Goal: Task Accomplishment & Management: Use online tool/utility

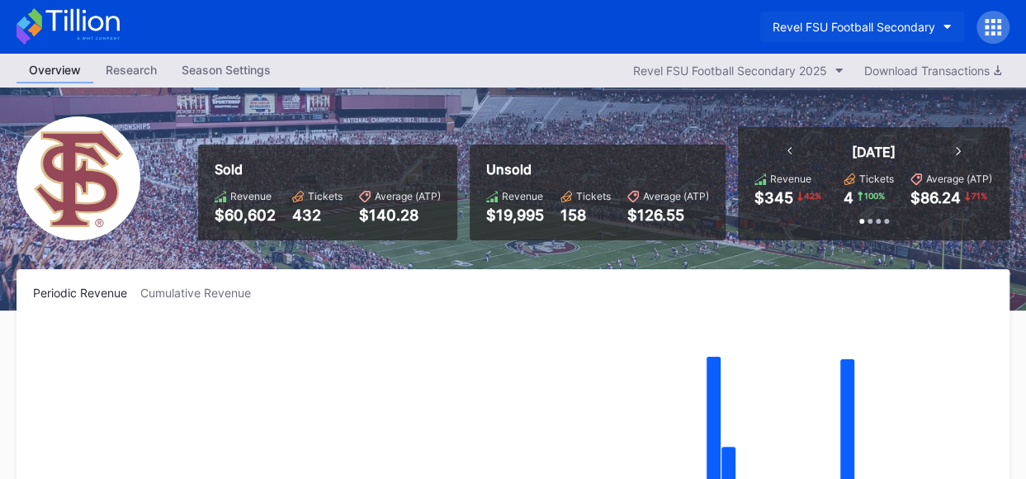
click at [944, 20] on button "Revel FSU Football Secondary" at bounding box center [862, 27] width 204 height 31
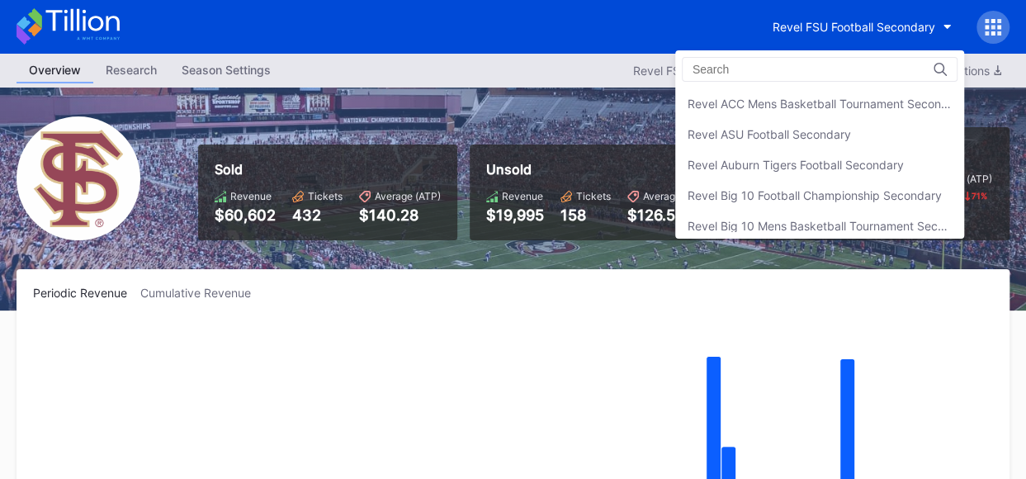
scroll to position [303, 0]
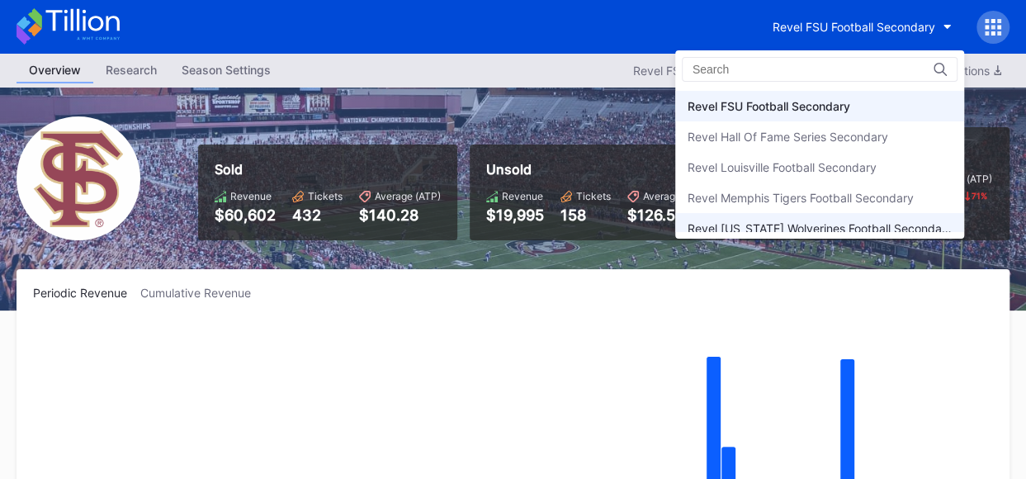
click at [878, 221] on div "Revel [US_STATE] Wolverines Football Secondary" at bounding box center [820, 228] width 264 height 14
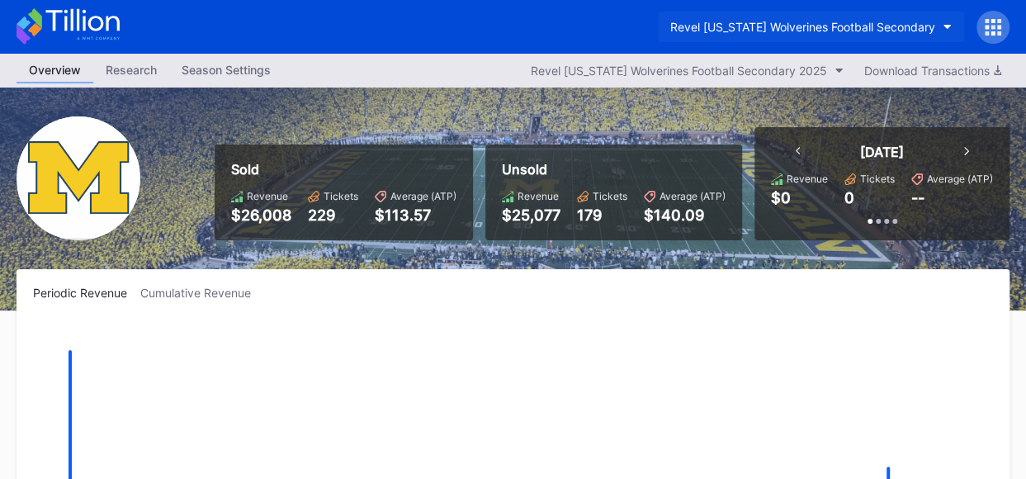
click at [939, 21] on button "Revel [US_STATE] Wolverines Football Secondary" at bounding box center [811, 27] width 306 height 31
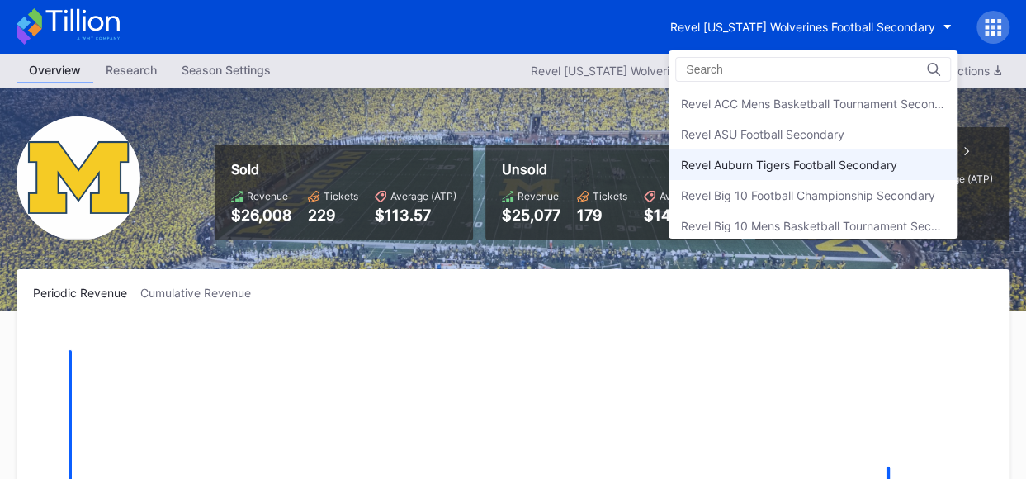
click at [816, 168] on div "Revel Auburn Tigers Football Secondary" at bounding box center [789, 165] width 216 height 14
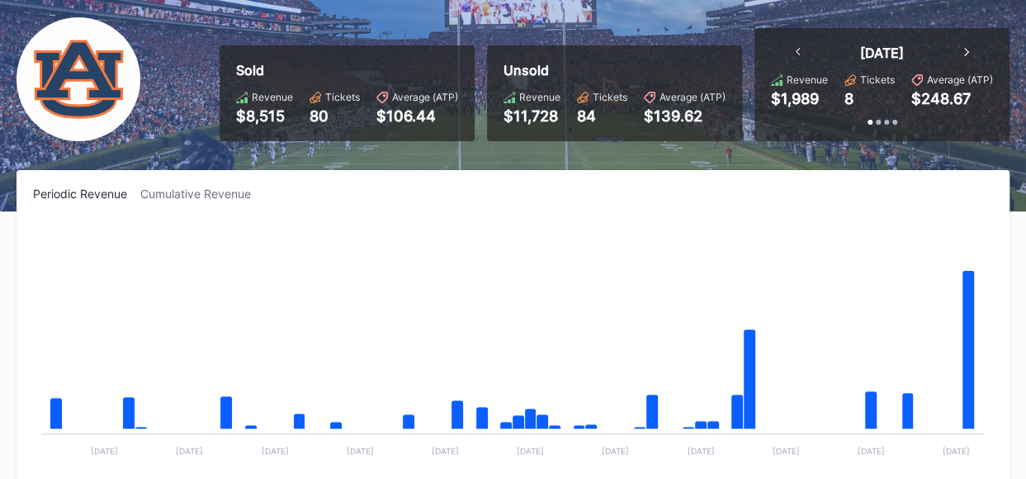
scroll to position [15, 0]
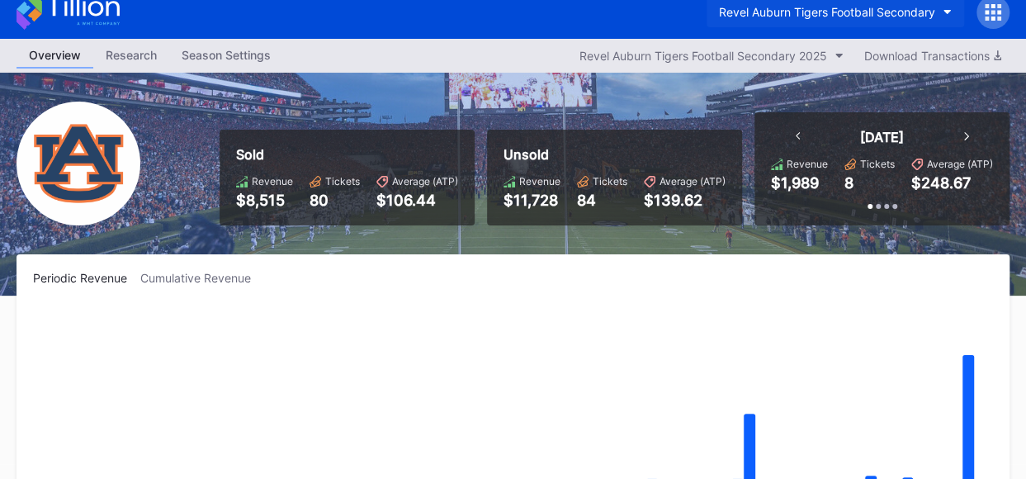
click at [952, 11] on button "Revel Auburn Tigers Football Secondary" at bounding box center [836, 12] width 258 height 31
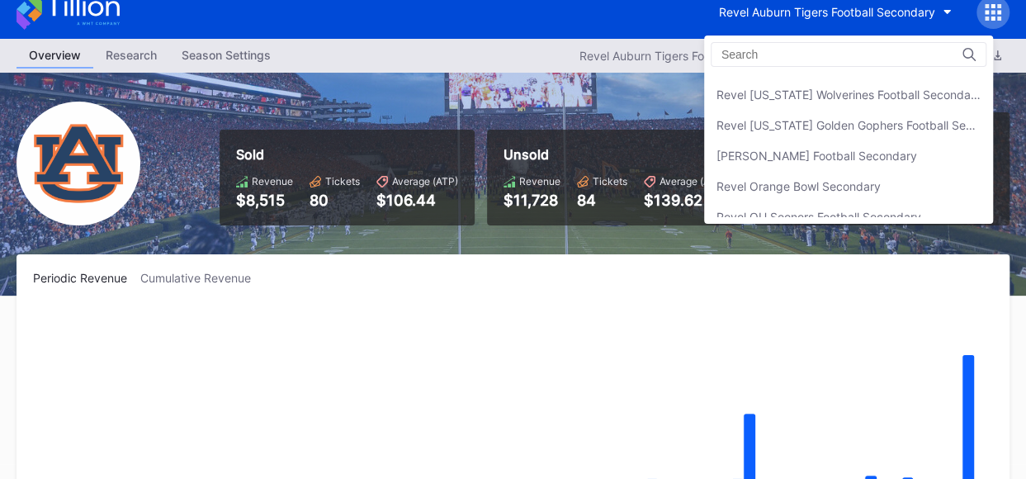
scroll to position [426, 0]
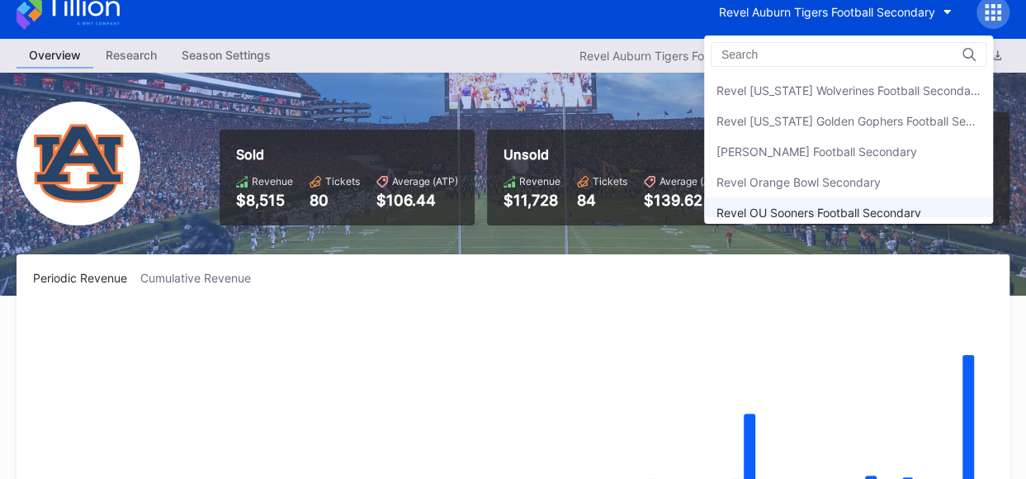
click at [906, 212] on div "Revel OU Sooners Football Secondary" at bounding box center [819, 213] width 205 height 14
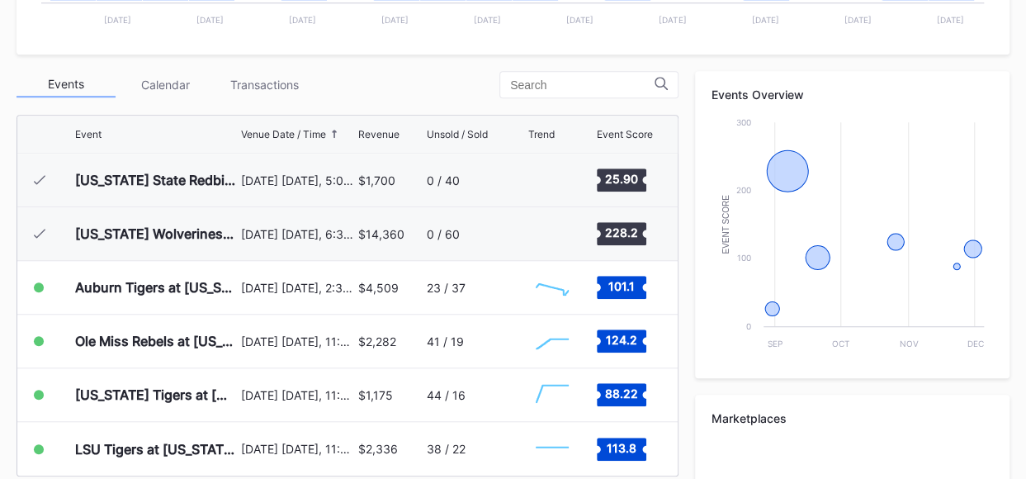
scroll to position [533, 0]
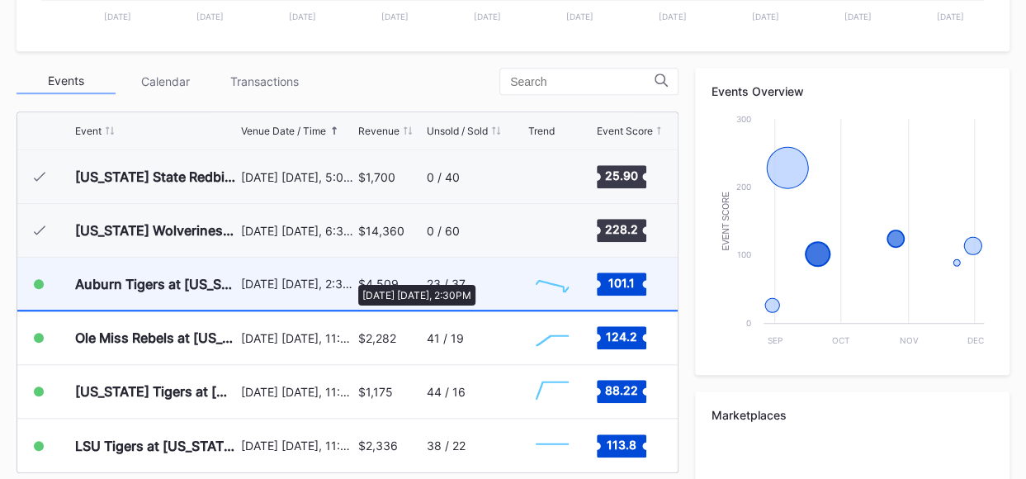
click at [350, 277] on div "[DATE] [DATE], 2:30PM" at bounding box center [297, 284] width 113 height 14
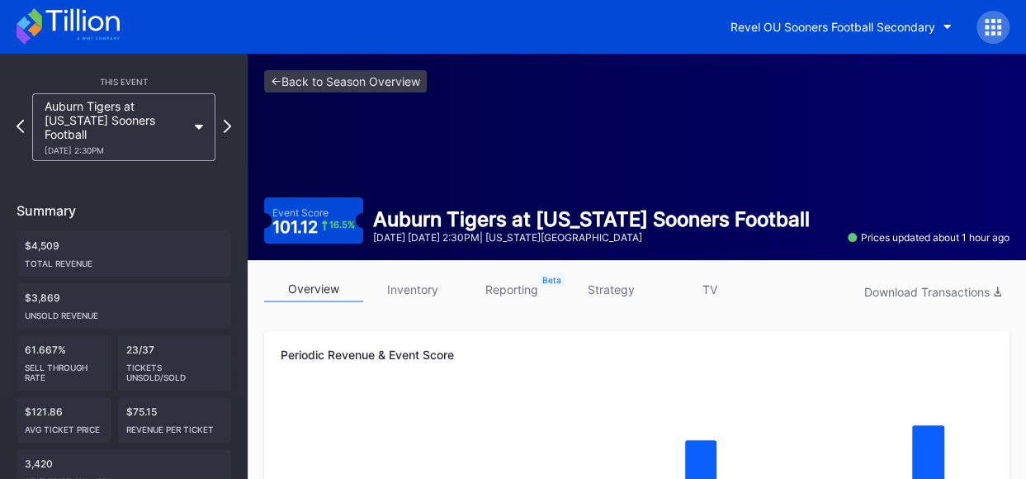
click at [424, 290] on link "inventory" at bounding box center [412, 290] width 99 height 26
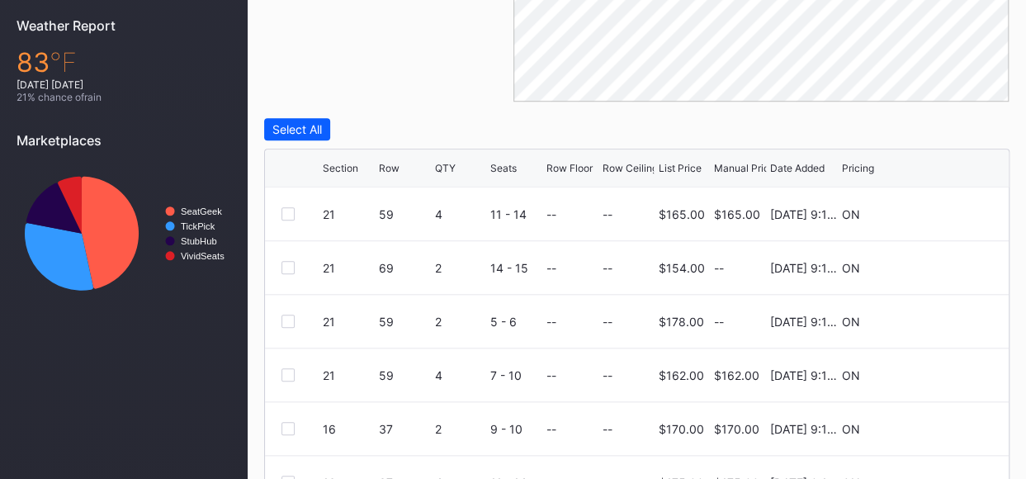
scroll to position [603, 0]
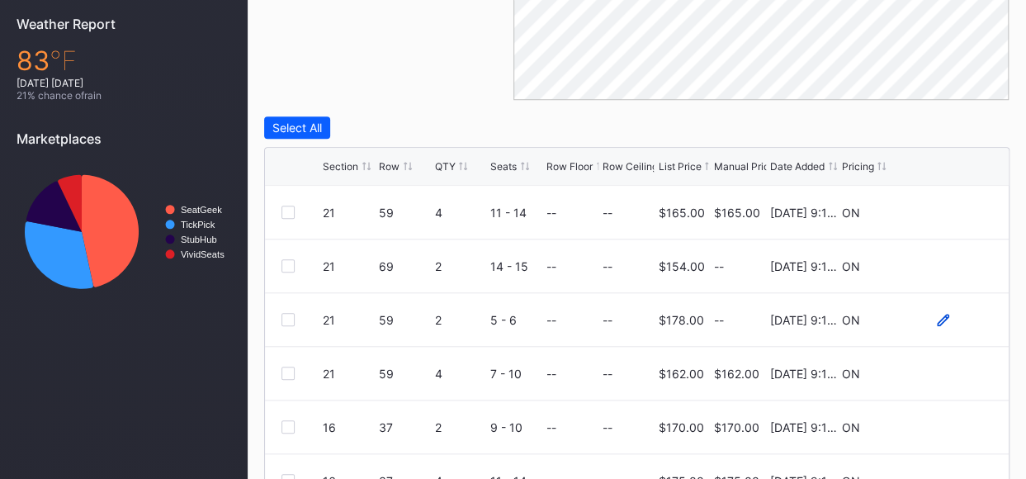
click at [937, 313] on icon at bounding box center [943, 319] width 12 height 12
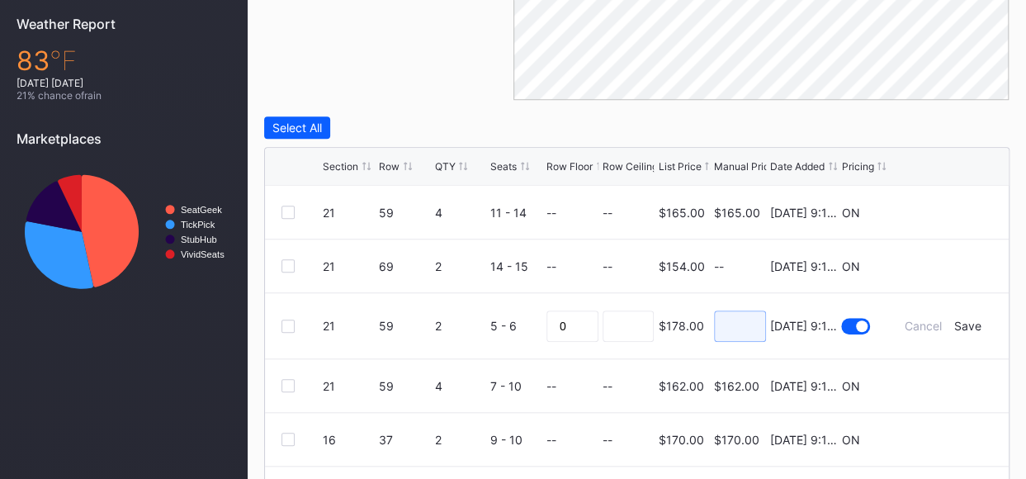
click at [722, 325] on input at bounding box center [740, 325] width 52 height 31
type input "149"
click at [959, 322] on div "Save" at bounding box center [967, 326] width 27 height 14
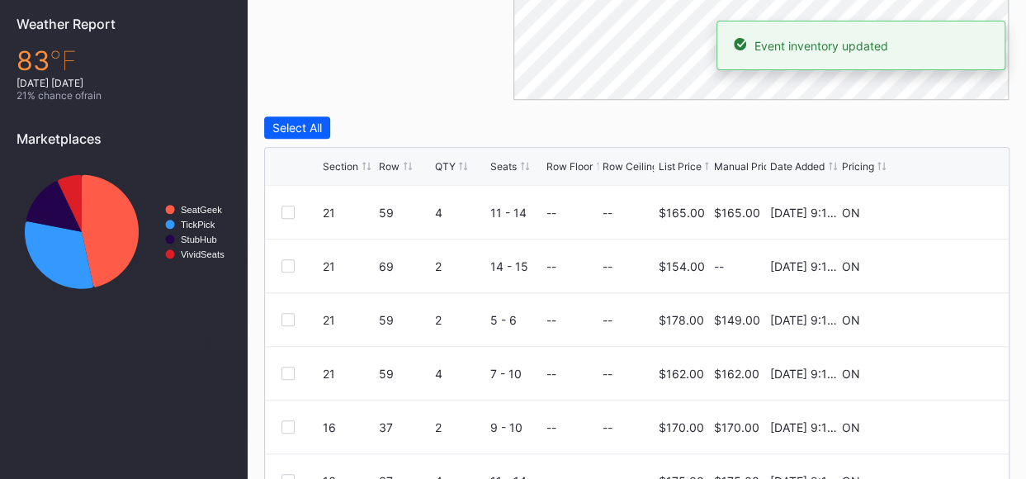
scroll to position [741, 0]
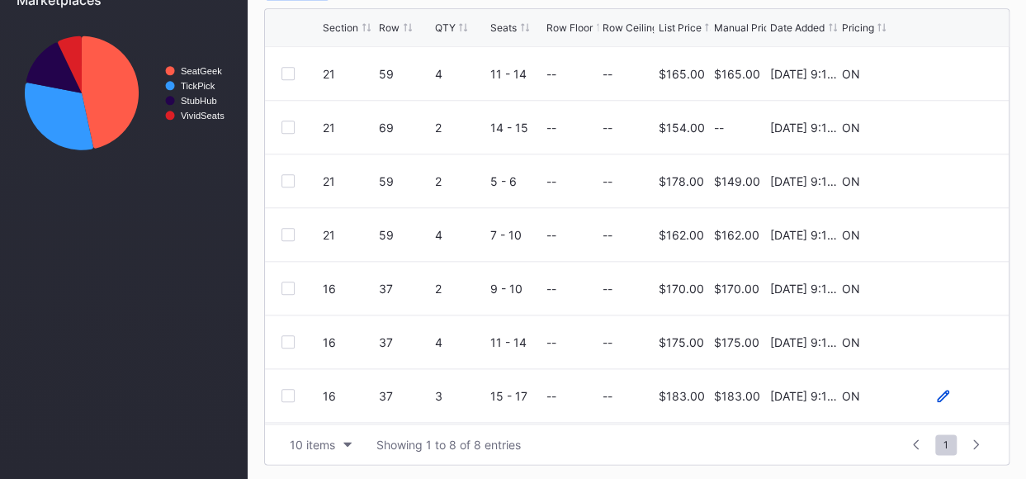
click at [937, 392] on icon at bounding box center [943, 395] width 12 height 12
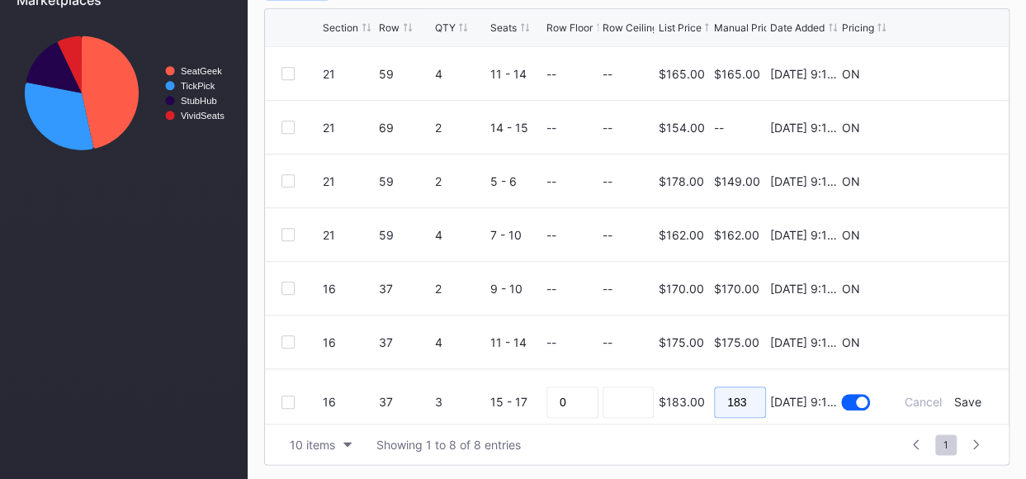
drag, startPoint x: 741, startPoint y: 401, endPoint x: 710, endPoint y: 399, distance: 30.6
click at [714, 399] on input "183" at bounding box center [740, 401] width 52 height 31
type input "158"
click at [954, 403] on div "Save" at bounding box center [967, 402] width 27 height 14
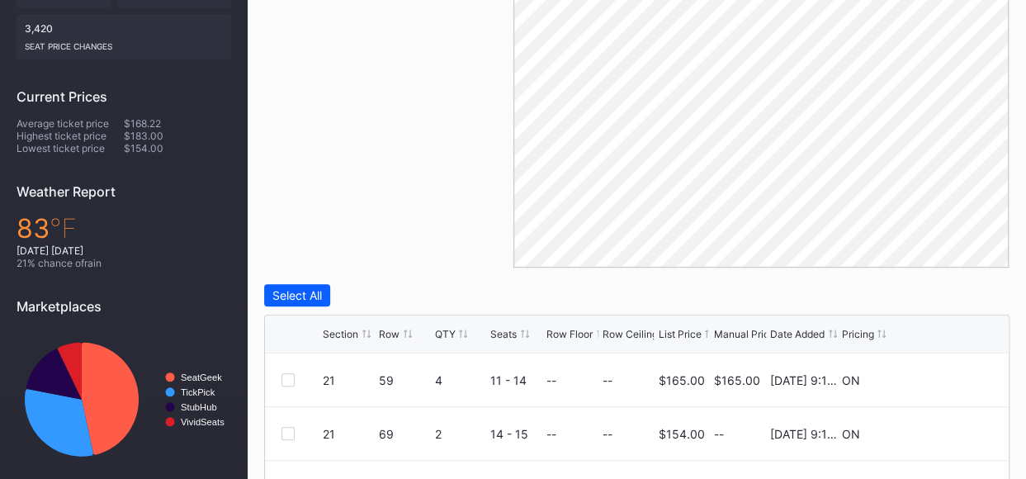
scroll to position [0, 0]
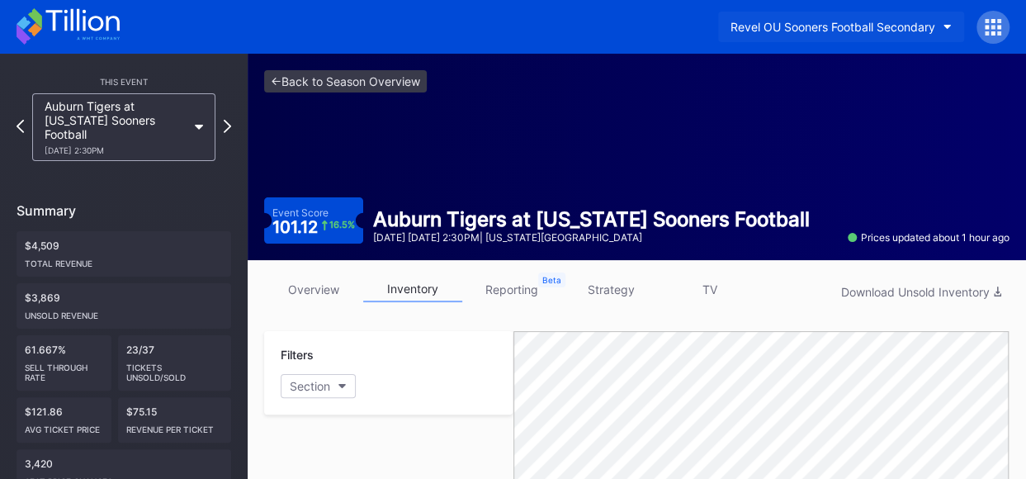
click at [944, 26] on icon "button" at bounding box center [948, 27] width 8 height 5
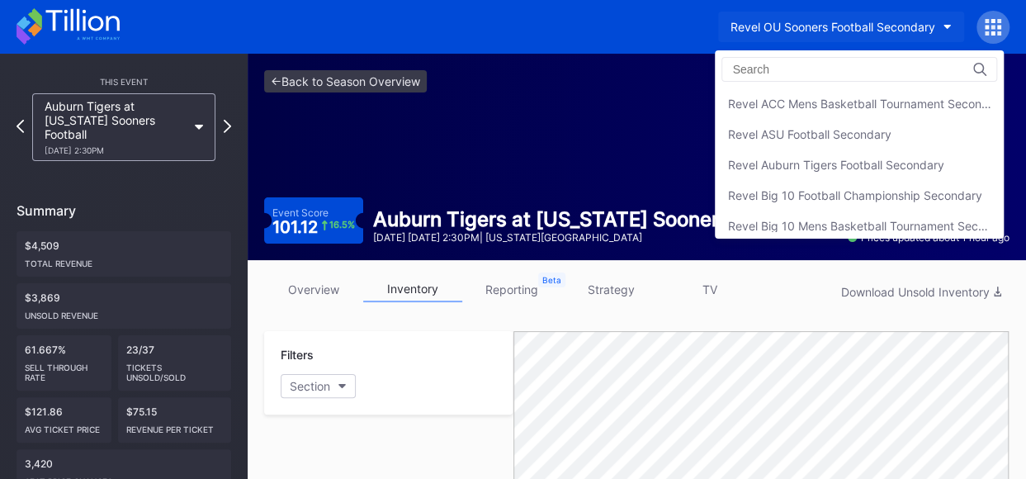
scroll to position [545, 0]
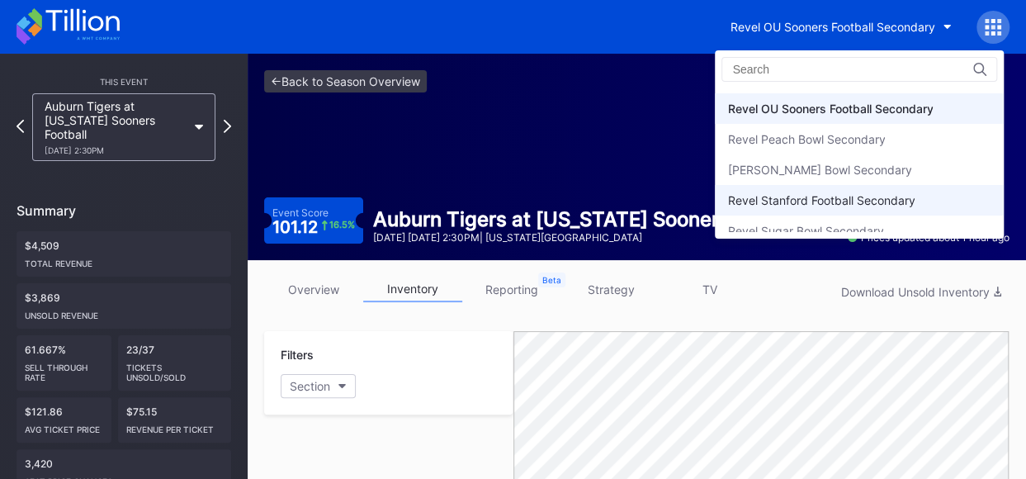
click at [826, 193] on div "Revel Stanford Football Secondary" at bounding box center [820, 200] width 187 height 14
